Goal: Information Seeking & Learning: Learn about a topic

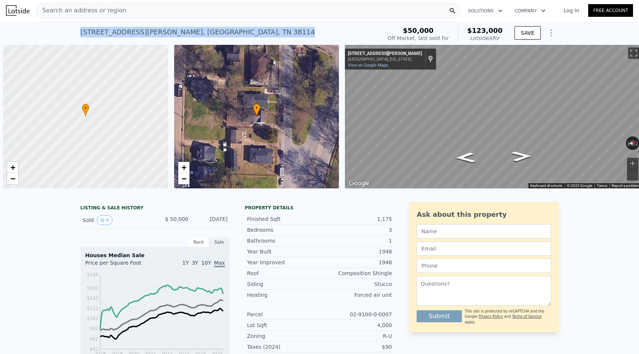
scroll to position [0, 3]
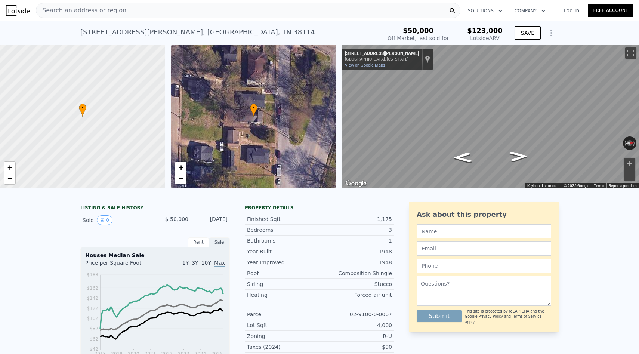
click at [185, 12] on div "Search an address or region" at bounding box center [248, 10] width 425 height 15
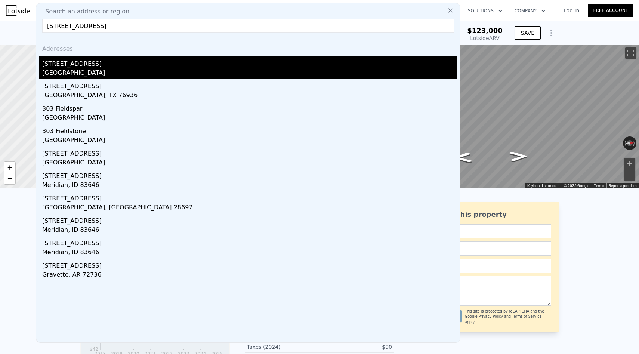
type input "[STREET_ADDRESS]"
click at [132, 63] on div "[STREET_ADDRESS]" at bounding box center [249, 62] width 415 height 12
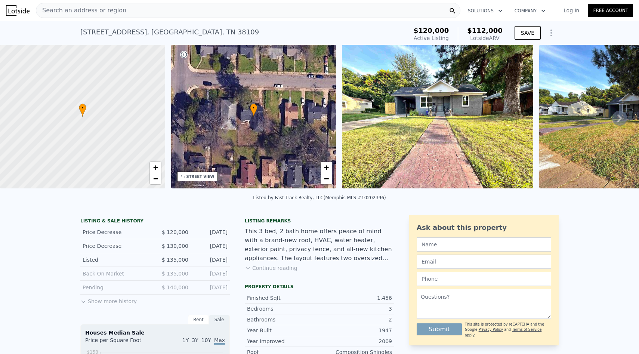
click at [280, 268] on button "Continue reading" at bounding box center [271, 267] width 53 height 7
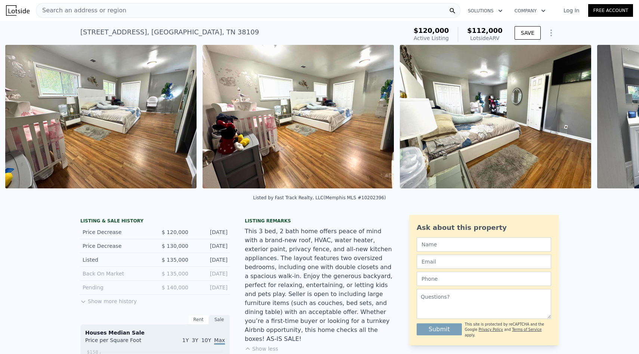
scroll to position [0, 2316]
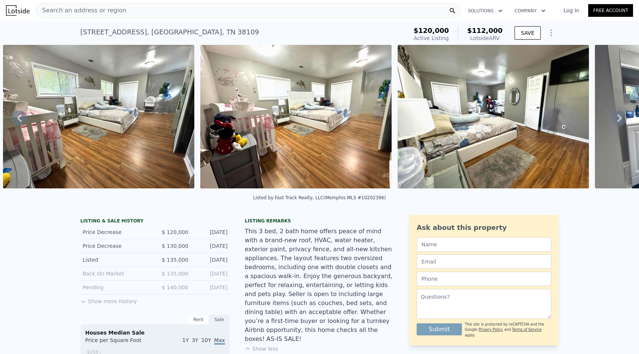
click at [234, 11] on div "Search an address or region" at bounding box center [248, 10] width 425 height 15
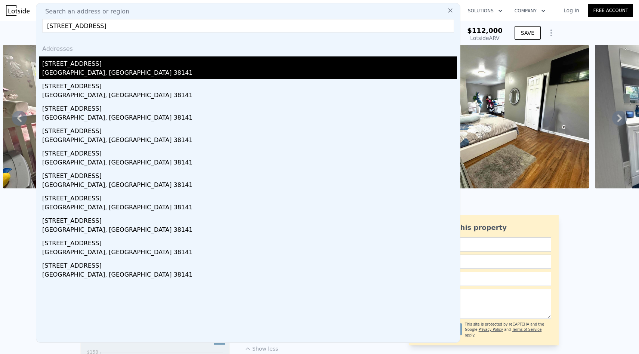
type input "[STREET_ADDRESS]"
click at [179, 73] on div "[GEOGRAPHIC_DATA], [GEOGRAPHIC_DATA] 38141" at bounding box center [249, 73] width 415 height 10
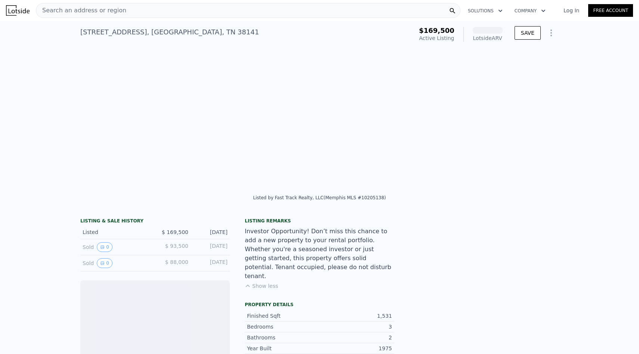
scroll to position [0, 342]
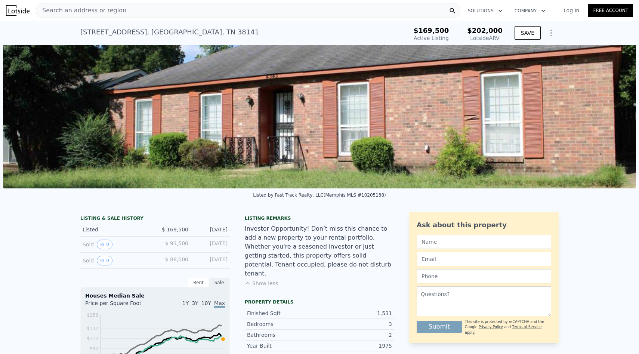
click at [269, 280] on button "Show less" at bounding box center [261, 283] width 33 height 7
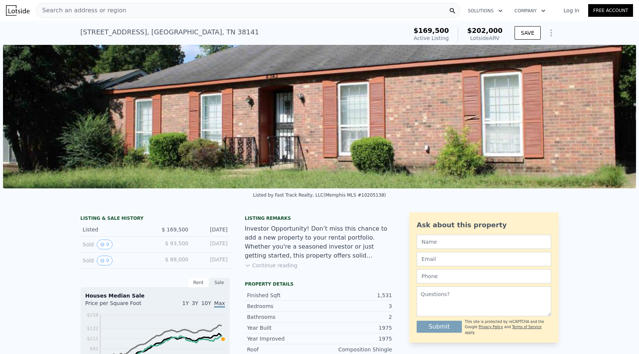
click at [224, 13] on div "Search an address or region" at bounding box center [248, 10] width 425 height 15
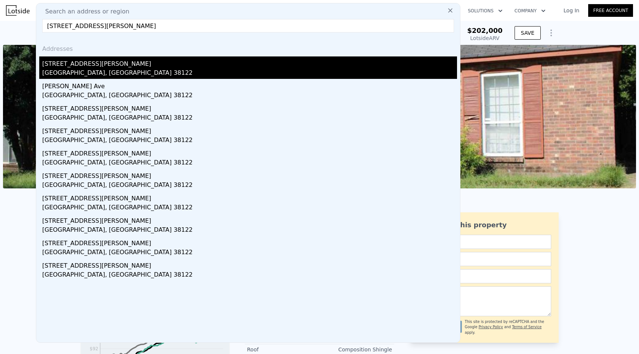
type input "[STREET_ADDRESS][PERSON_NAME]"
click at [160, 74] on div "[GEOGRAPHIC_DATA], [GEOGRAPHIC_DATA] 38122" at bounding box center [249, 73] width 415 height 10
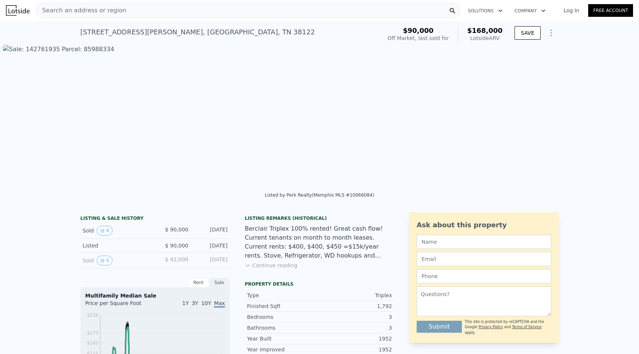
click at [277, 265] on button "Continue reading" at bounding box center [271, 265] width 53 height 7
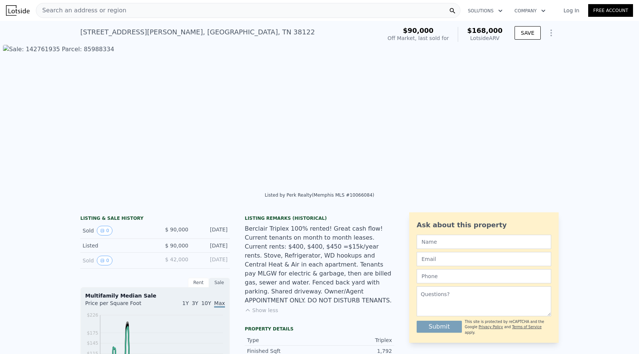
click at [141, 9] on div "Search an address or region" at bounding box center [248, 10] width 425 height 15
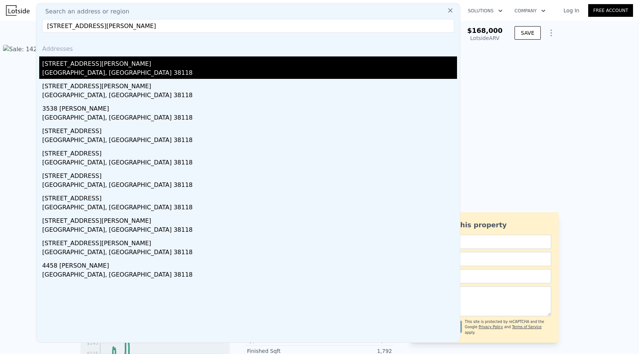
type input "[STREET_ADDRESS][PERSON_NAME]"
click at [122, 64] on div "[STREET_ADDRESS][PERSON_NAME]" at bounding box center [249, 62] width 415 height 12
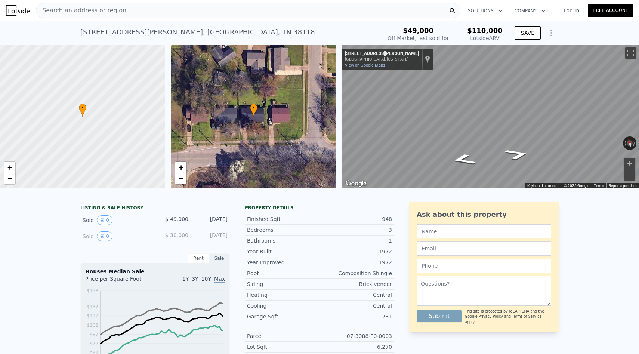
click at [201, 12] on div "Search an address or region" at bounding box center [248, 10] width 425 height 15
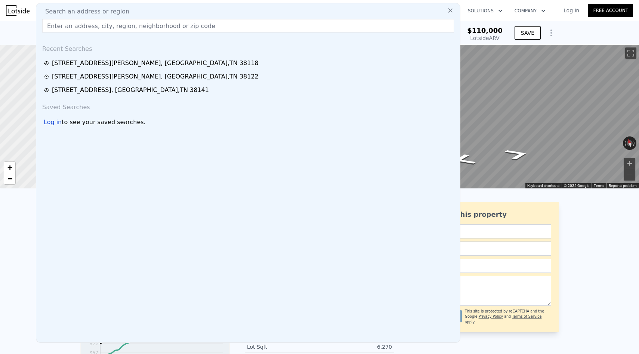
click at [190, 7] on div "Search an address or region" at bounding box center [248, 11] width 418 height 9
click at [188, 25] on input "text" at bounding box center [248, 25] width 412 height 13
paste input "[STREET_ADDRESS][PERSON_NAME]"
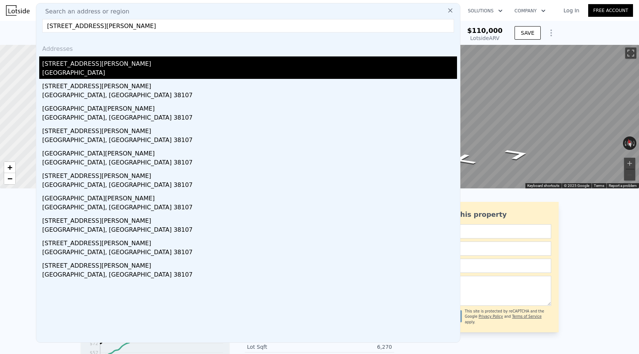
type input "[STREET_ADDRESS][PERSON_NAME]"
click at [166, 67] on div "[STREET_ADDRESS][PERSON_NAME]" at bounding box center [249, 62] width 415 height 12
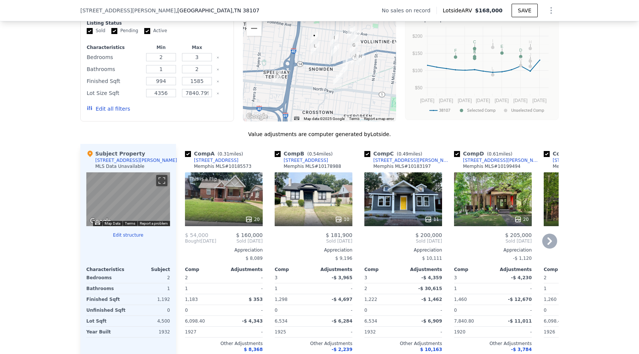
scroll to position [567, 0]
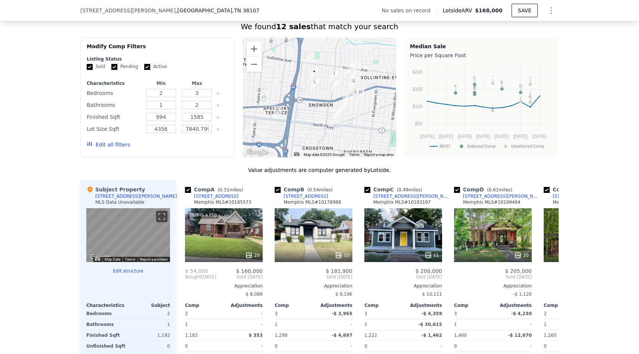
click at [316, 85] on img "783 N Claybrook St" at bounding box center [315, 84] width 8 height 13
click at [552, 277] on icon at bounding box center [550, 276] width 4 height 7
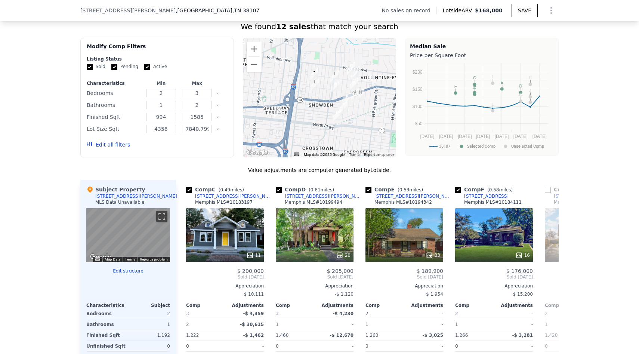
scroll to position [0, 179]
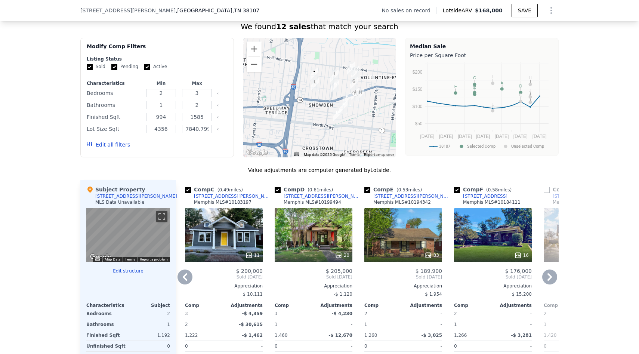
click at [552, 277] on icon at bounding box center [550, 276] width 4 height 7
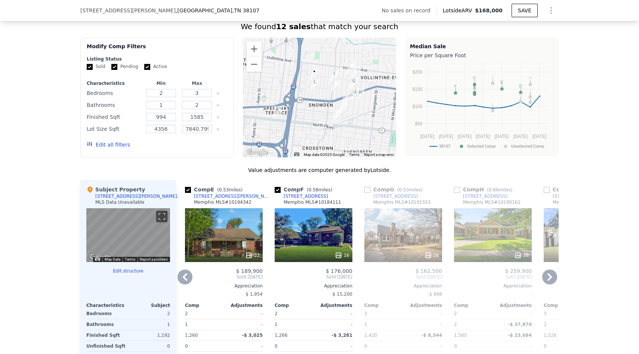
click at [552, 277] on icon at bounding box center [550, 276] width 4 height 7
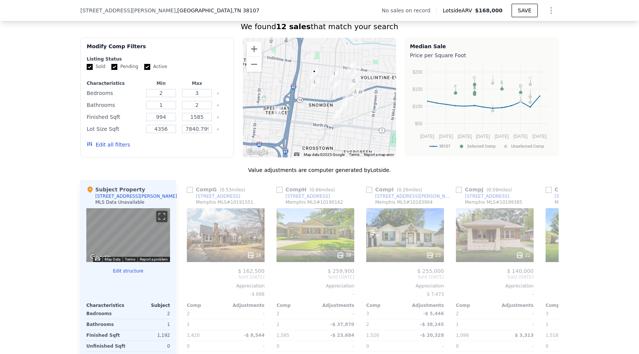
scroll to position [0, 538]
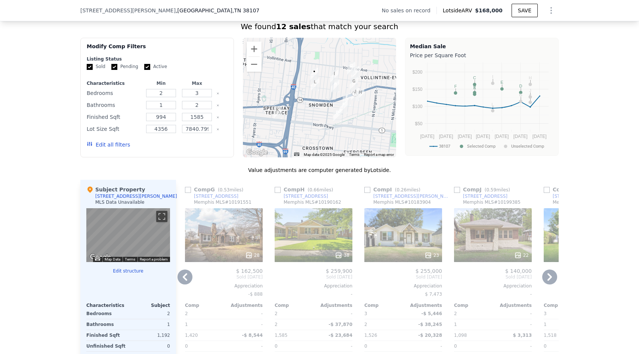
click at [552, 277] on icon at bounding box center [550, 276] width 4 height 7
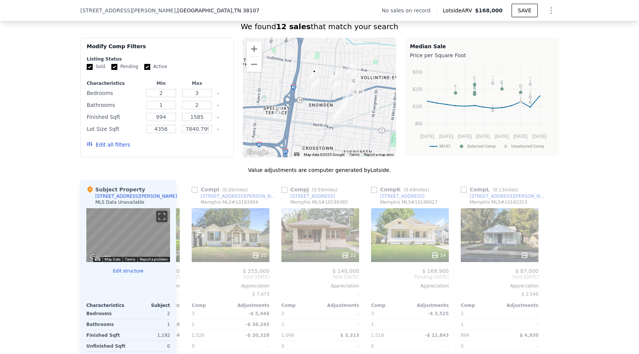
scroll to position [0, 712]
click at [481, 191] on div "Comp L ( 0.13 miles)" at bounding box center [490, 189] width 61 height 7
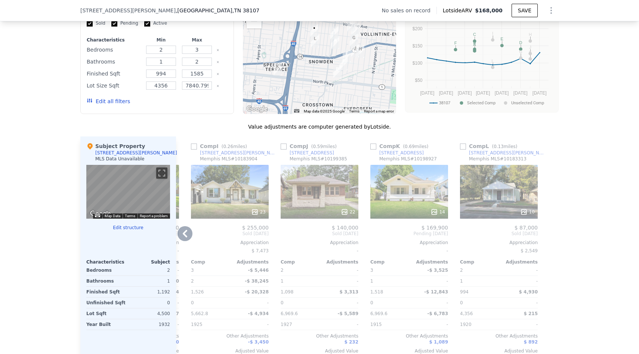
scroll to position [612, 0]
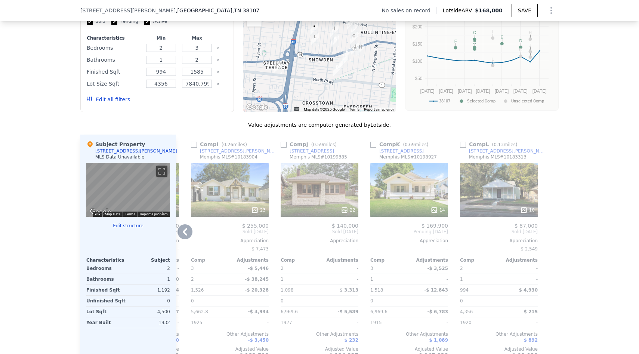
click at [185, 236] on icon at bounding box center [185, 231] width 15 height 15
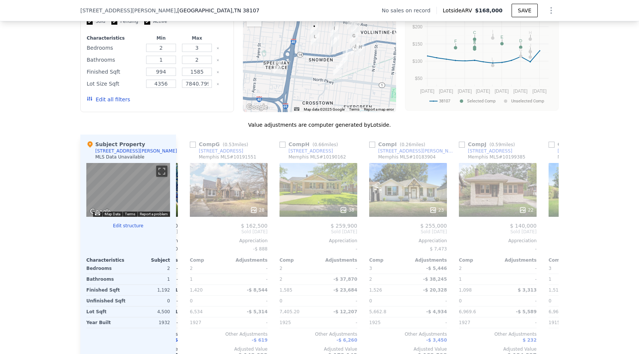
scroll to position [0, 532]
click at [185, 236] on icon at bounding box center [185, 231] width 15 height 15
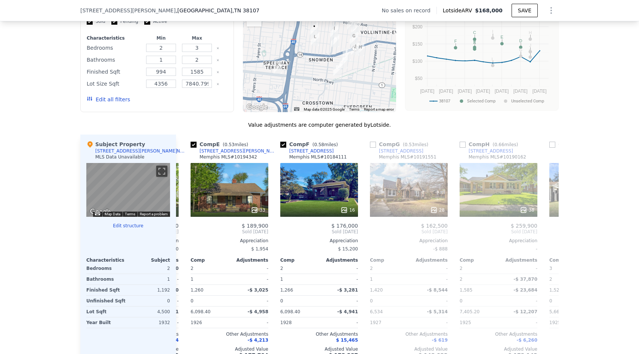
scroll to position [0, 353]
click at [185, 236] on icon at bounding box center [185, 231] width 15 height 15
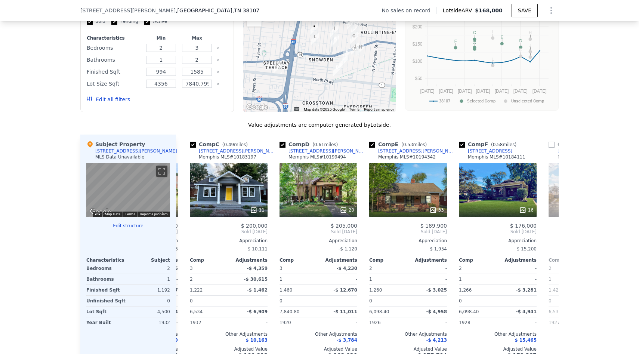
scroll to position [0, 173]
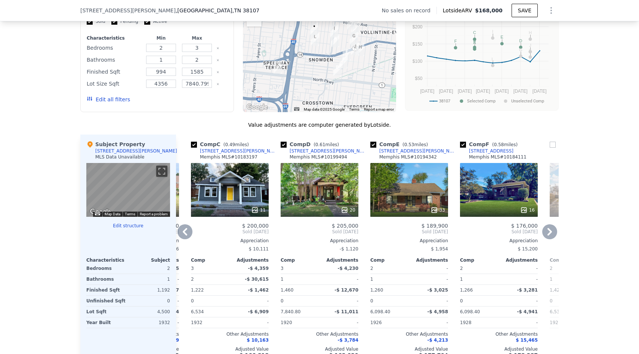
click at [185, 236] on icon at bounding box center [185, 231] width 15 height 15
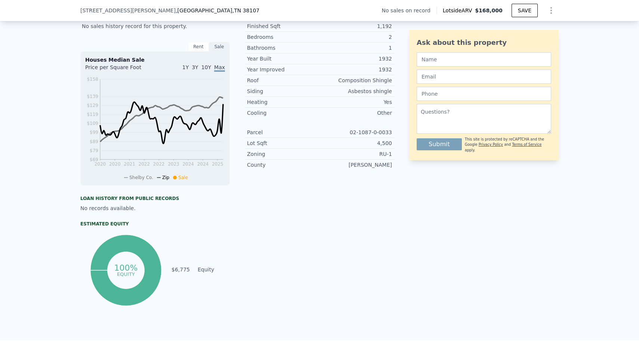
scroll to position [0, 0]
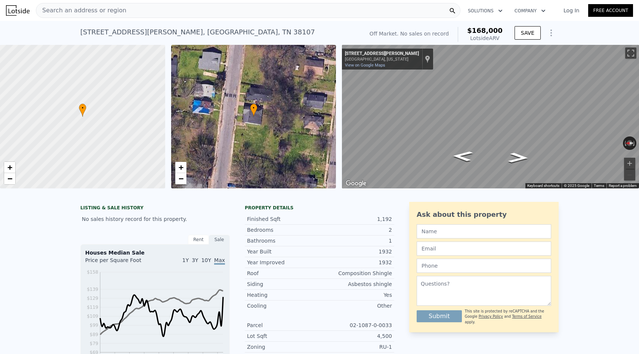
click at [158, 8] on div "Search an address or region" at bounding box center [248, 10] width 425 height 15
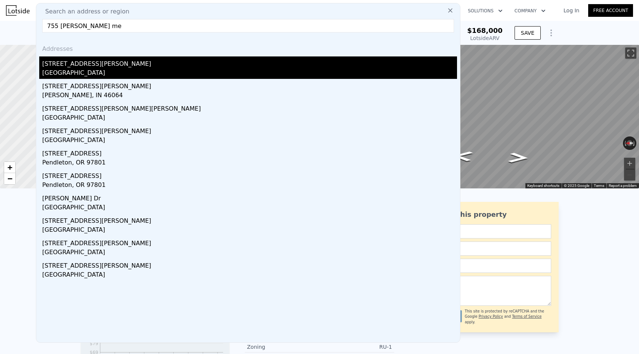
type input "755 [PERSON_NAME] me"
click at [125, 69] on div "[GEOGRAPHIC_DATA]" at bounding box center [249, 73] width 415 height 10
type input "4"
type input "956"
type input "1644"
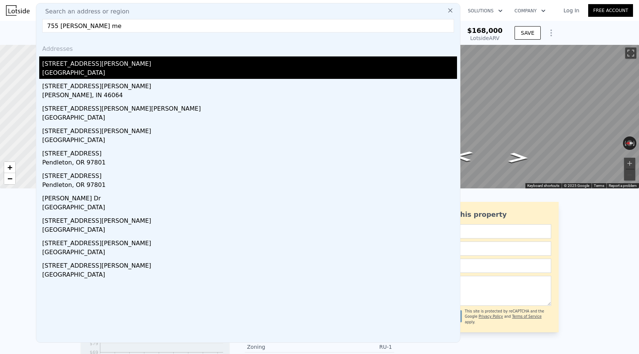
type input "3920.3999999999996"
type input "6969.6"
type input "$ 123,000"
type input "$ 61,647"
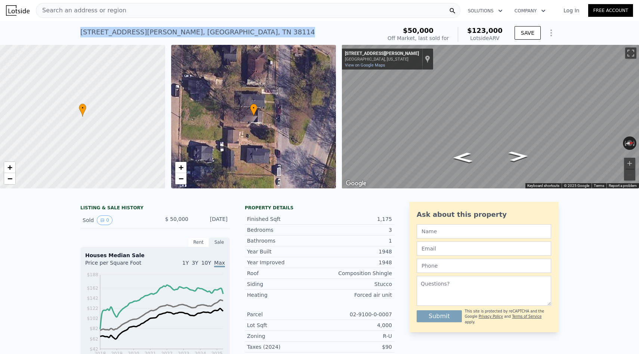
drag, startPoint x: 80, startPoint y: 31, endPoint x: 203, endPoint y: 30, distance: 123.0
click at [203, 30] on div "[STREET_ADDRESS][PERSON_NAME] Sold [DATE] for $50k (~ARV $123k ) $50,000 Off Ma…" at bounding box center [319, 33] width 639 height 24
copy div "[STREET_ADDRESS][PERSON_NAME]"
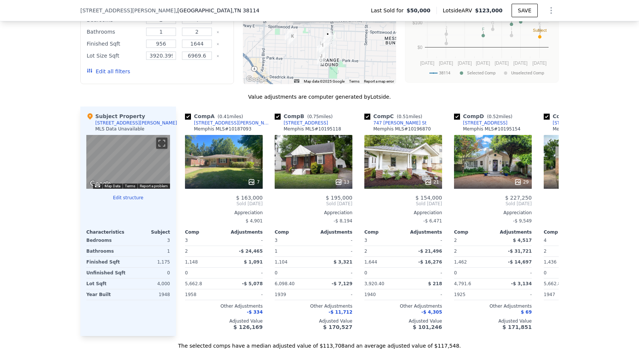
scroll to position [627, 0]
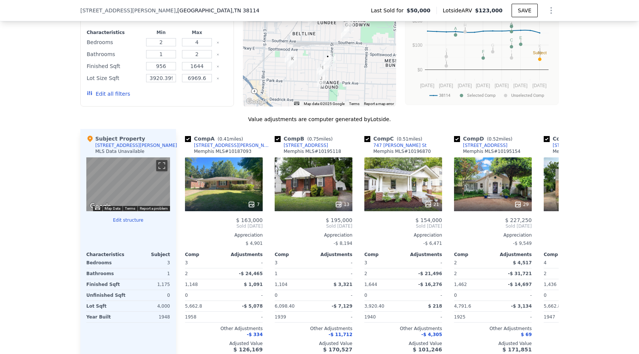
click at [334, 61] on img "771 Josephine St" at bounding box center [332, 62] width 8 height 13
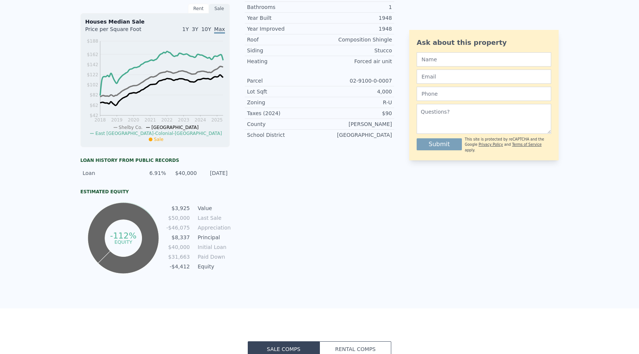
scroll to position [0, 0]
